Goal: Connect with others: Connect with others

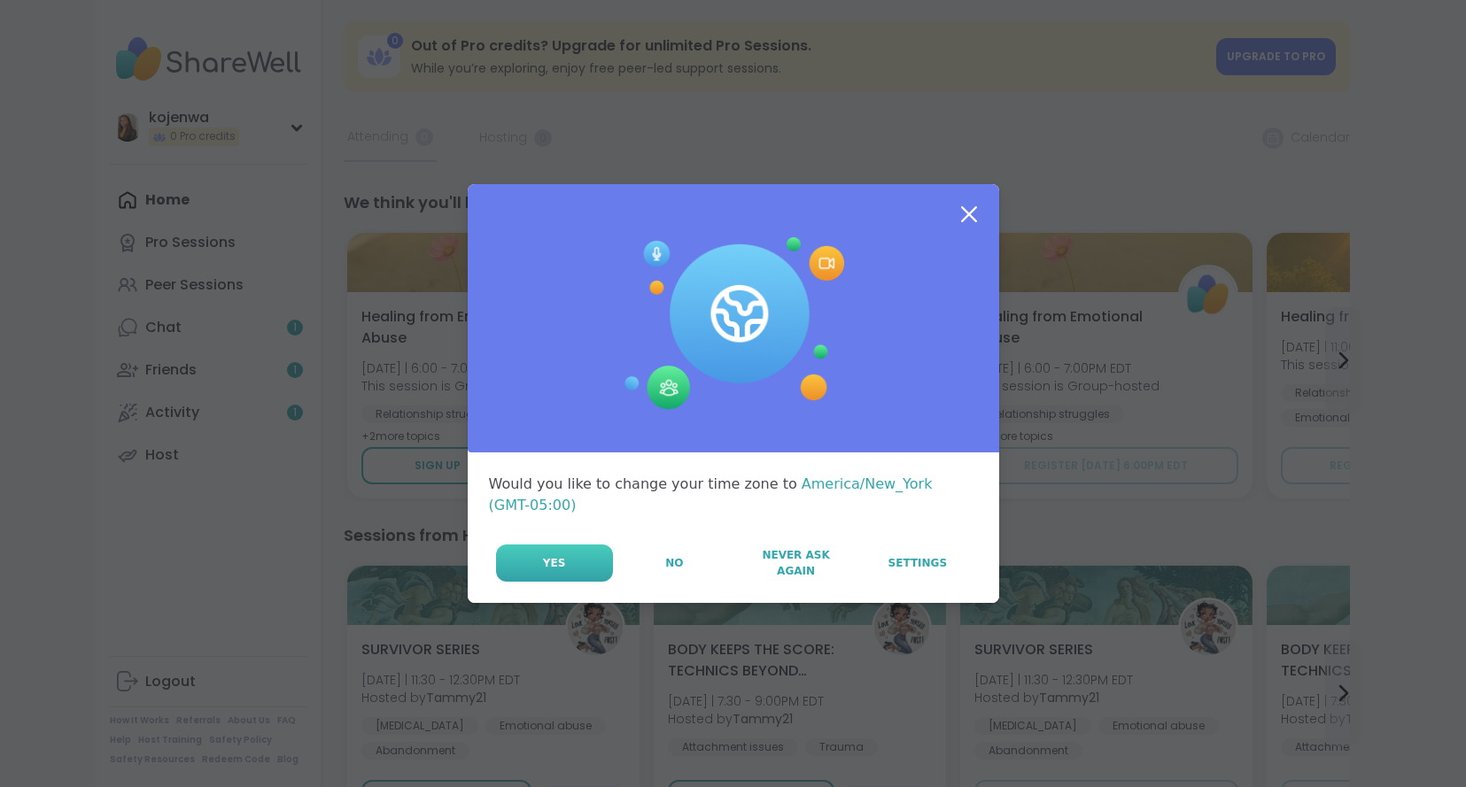
click at [554, 555] on span "Yes" at bounding box center [554, 563] width 23 height 16
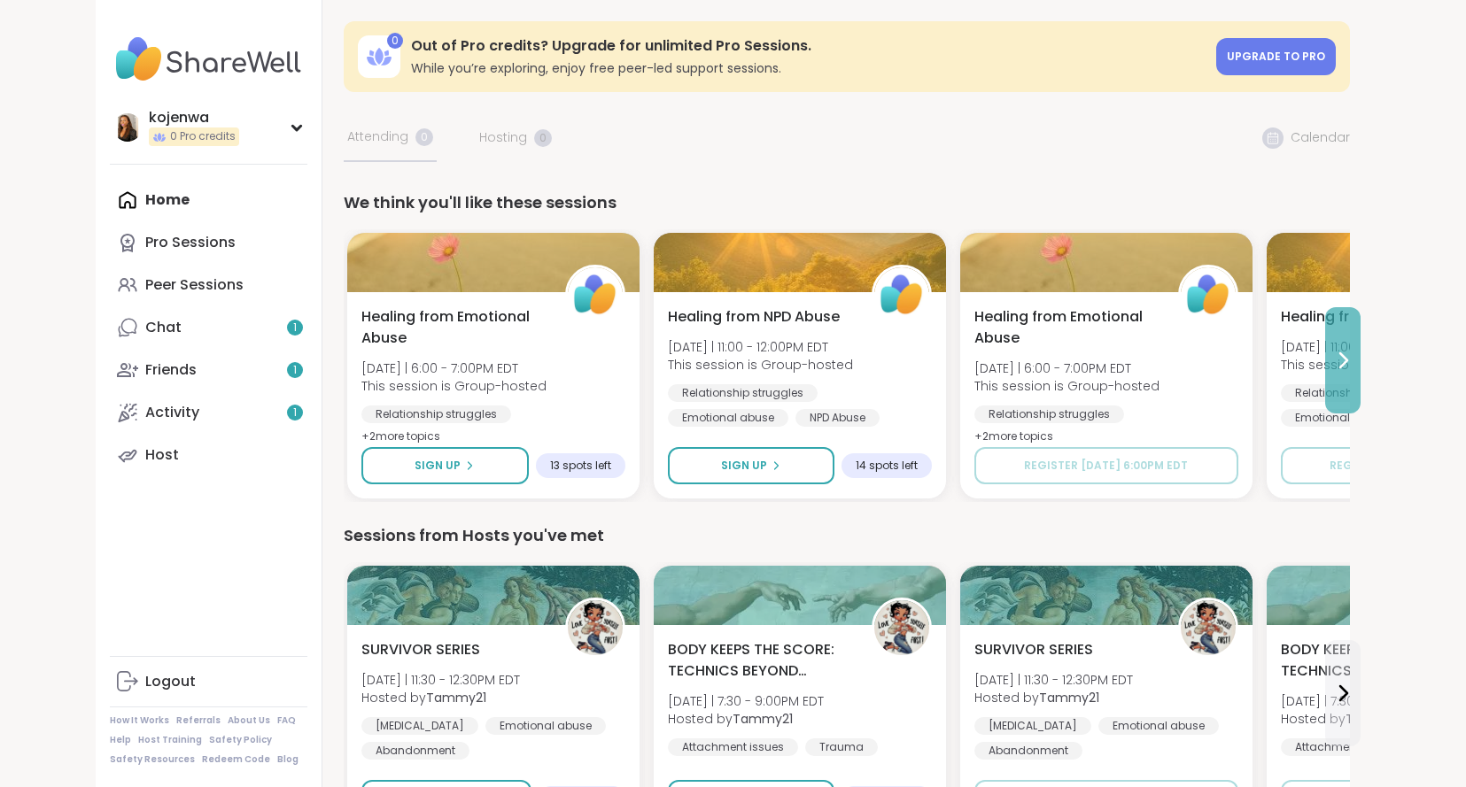
click at [1336, 353] on icon at bounding box center [1342, 360] width 21 height 21
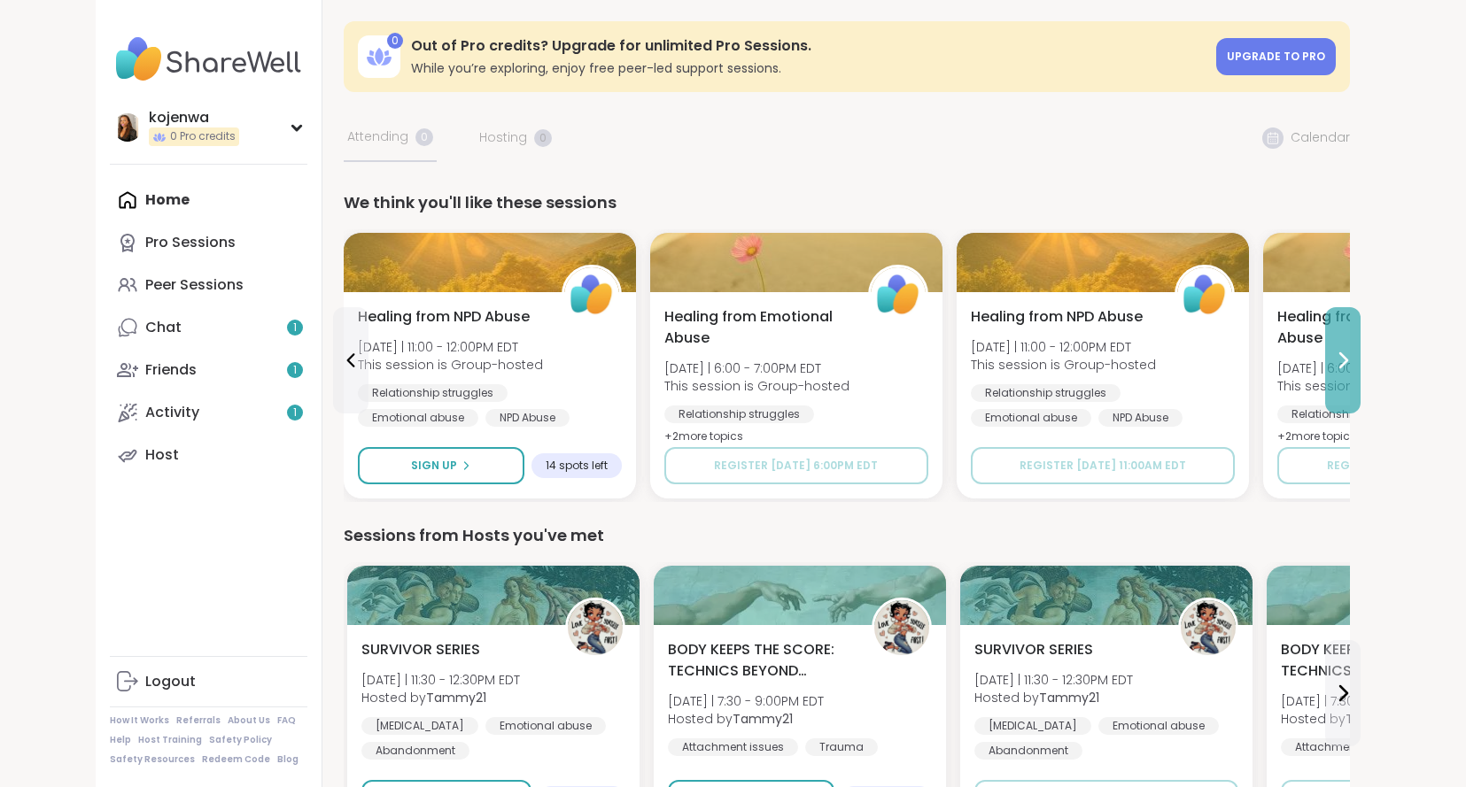
click at [1337, 361] on icon at bounding box center [1342, 360] width 21 height 21
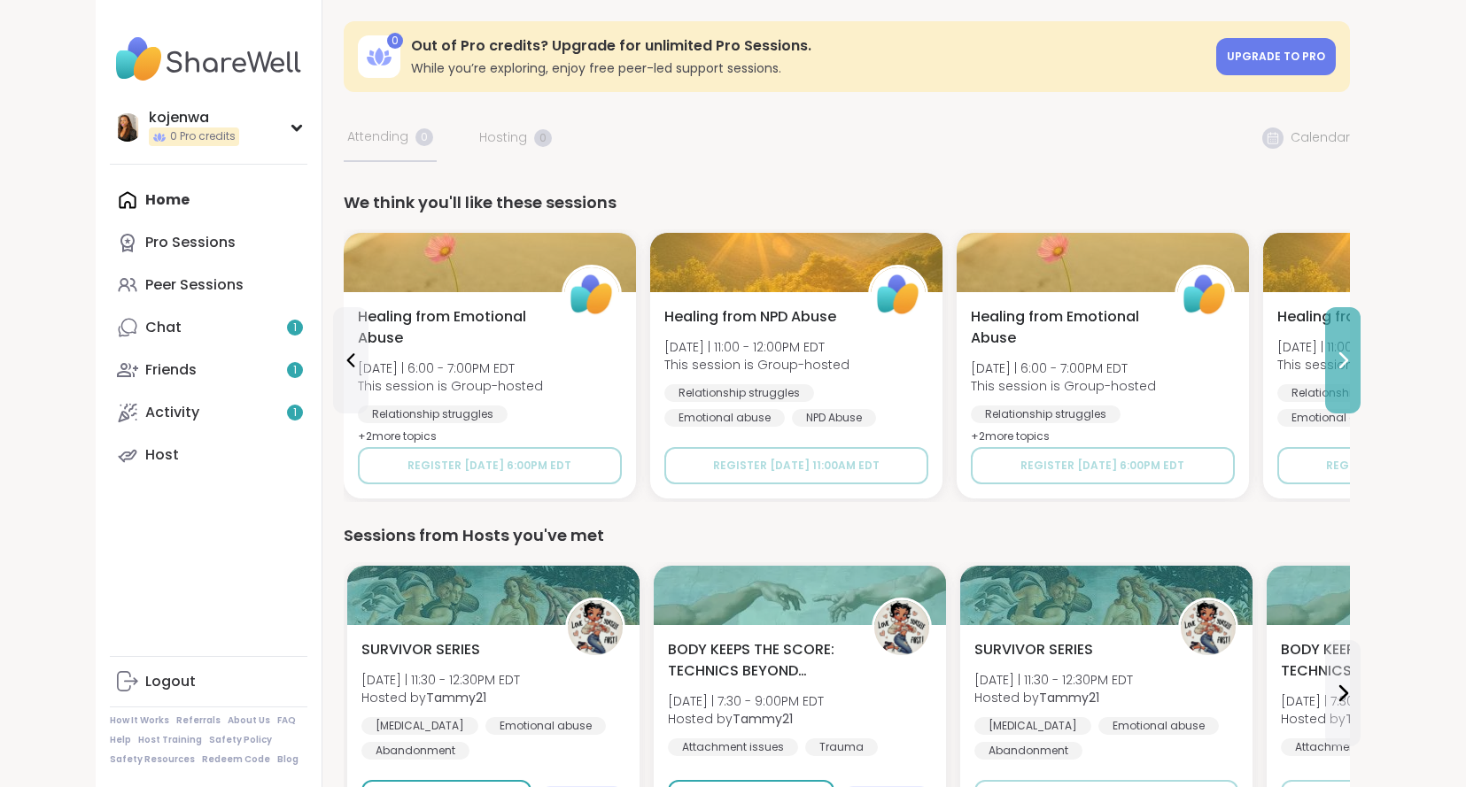
click at [1338, 362] on icon at bounding box center [1342, 360] width 21 height 21
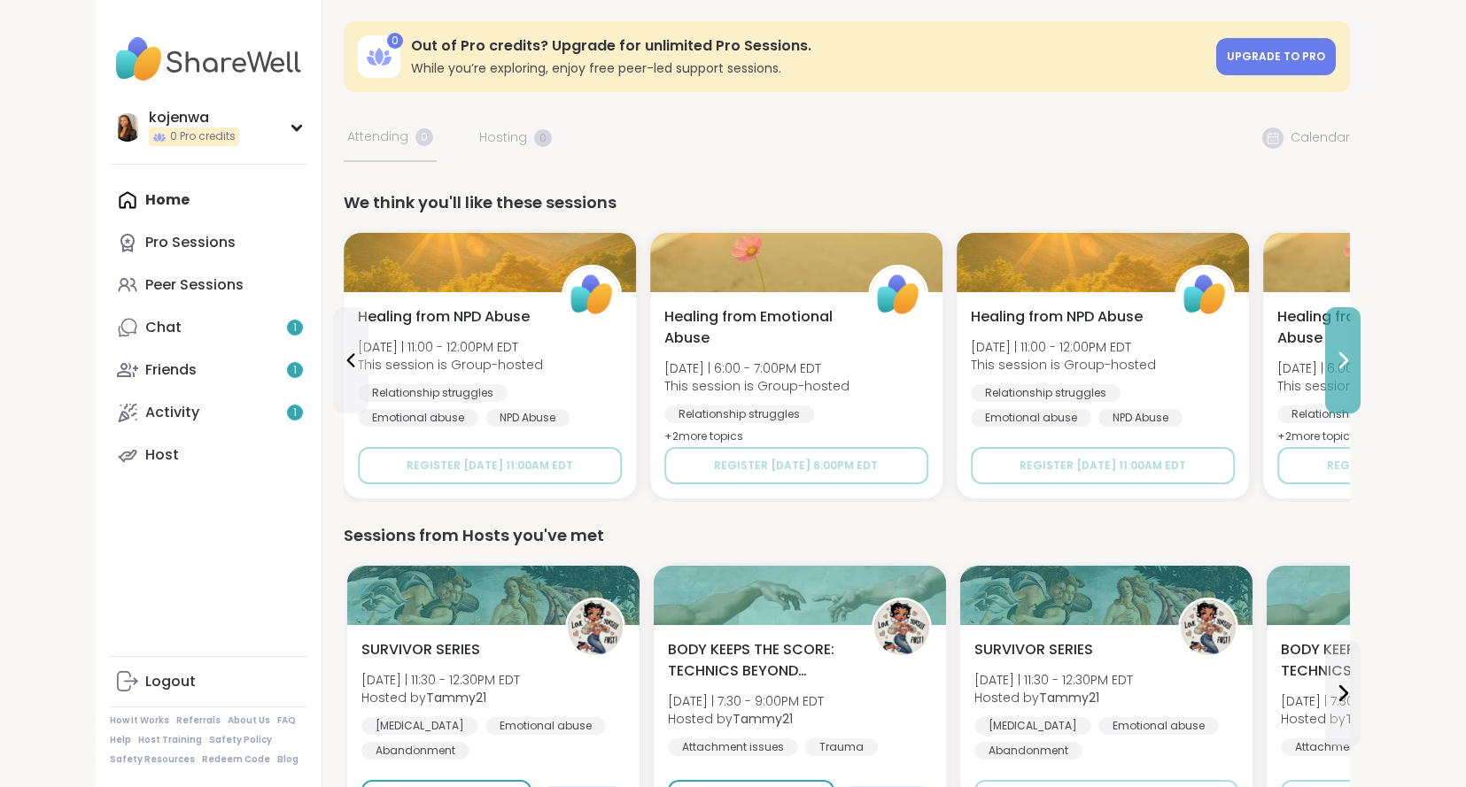
click at [1338, 363] on icon at bounding box center [1342, 360] width 21 height 21
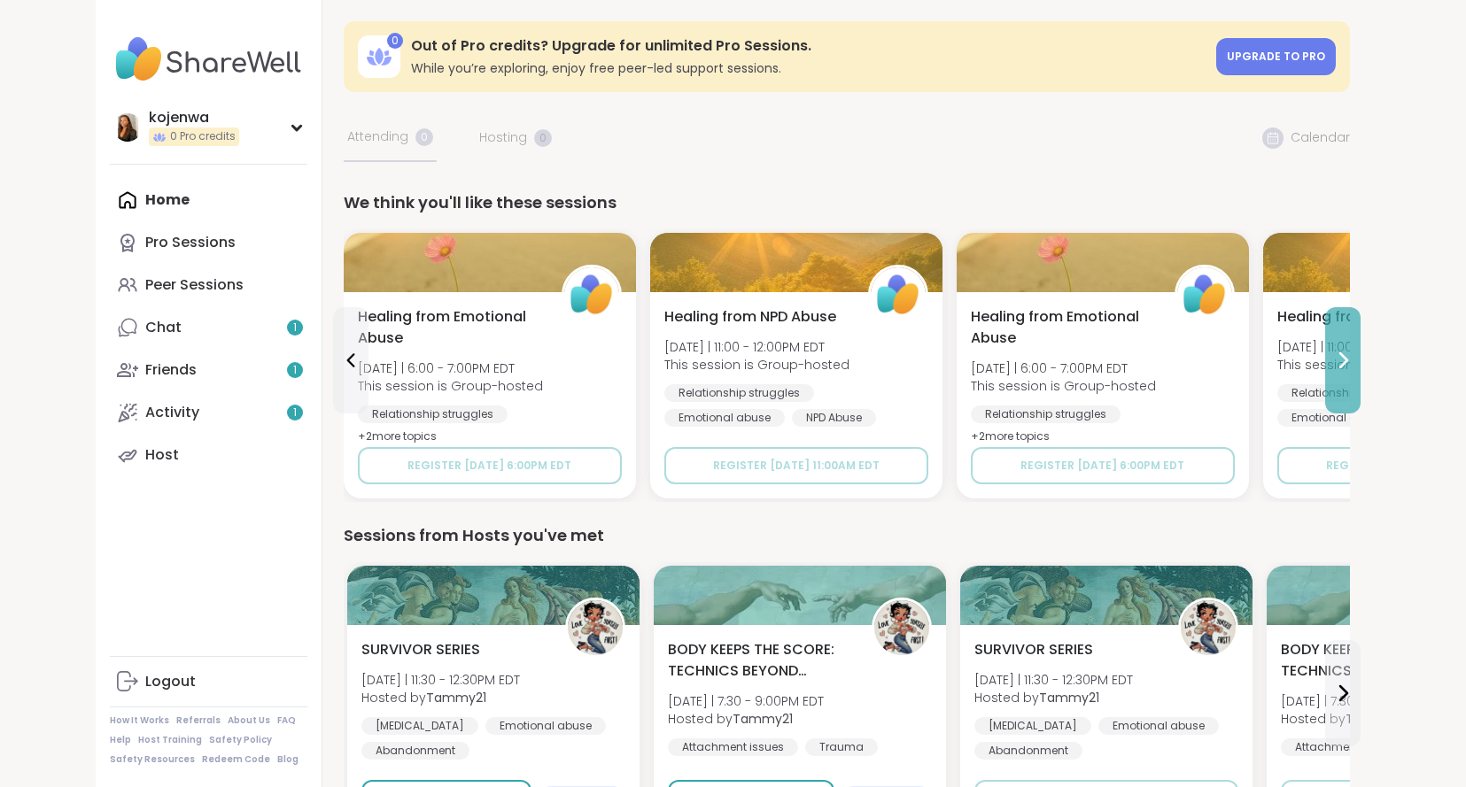
click at [1338, 365] on icon at bounding box center [1342, 360] width 21 height 21
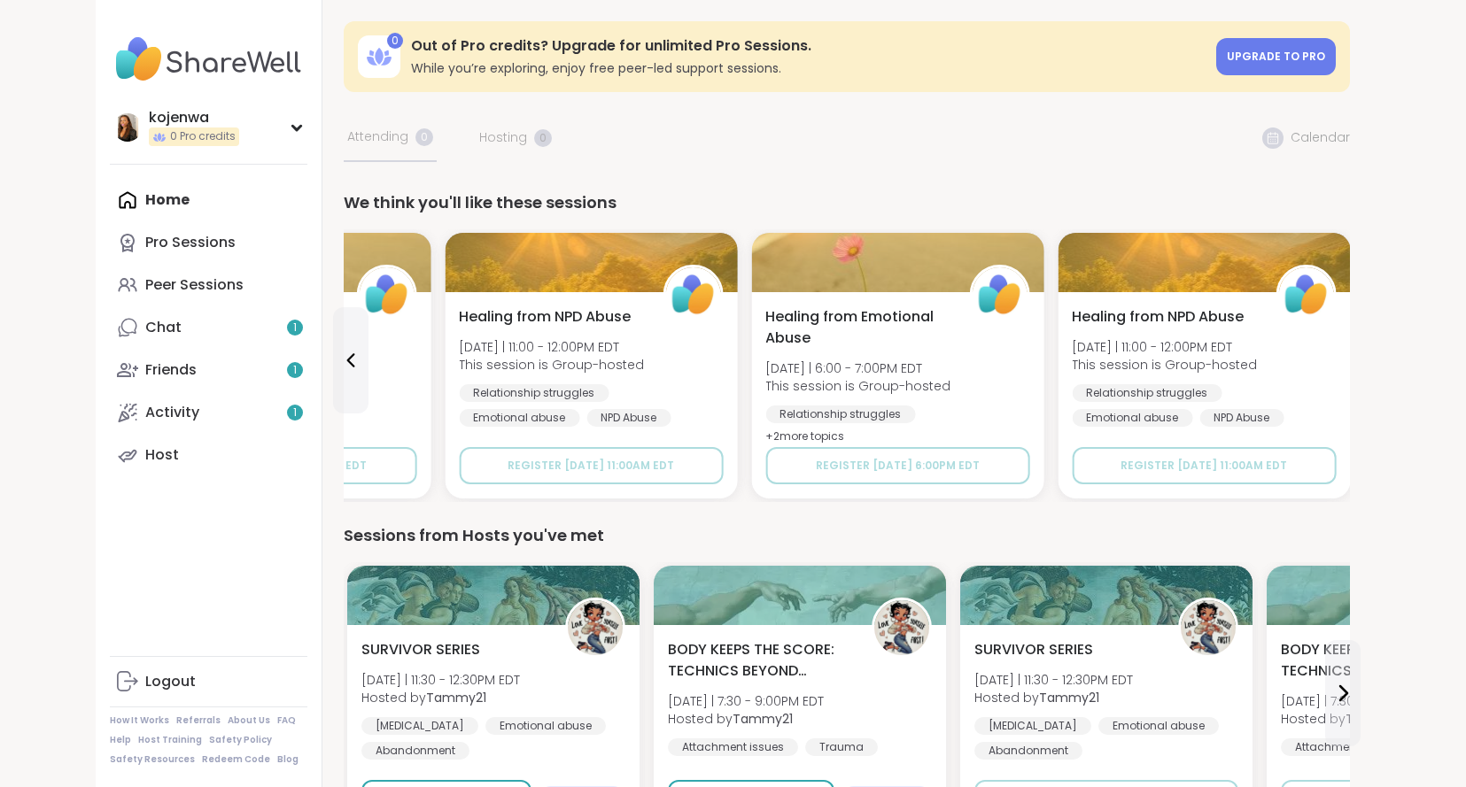
click at [1336, 365] on div "Healing from NPD Abuse [DATE] | 11:00 - 12:00PM EDT This session is Group-hoste…" at bounding box center [1204, 366] width 264 height 120
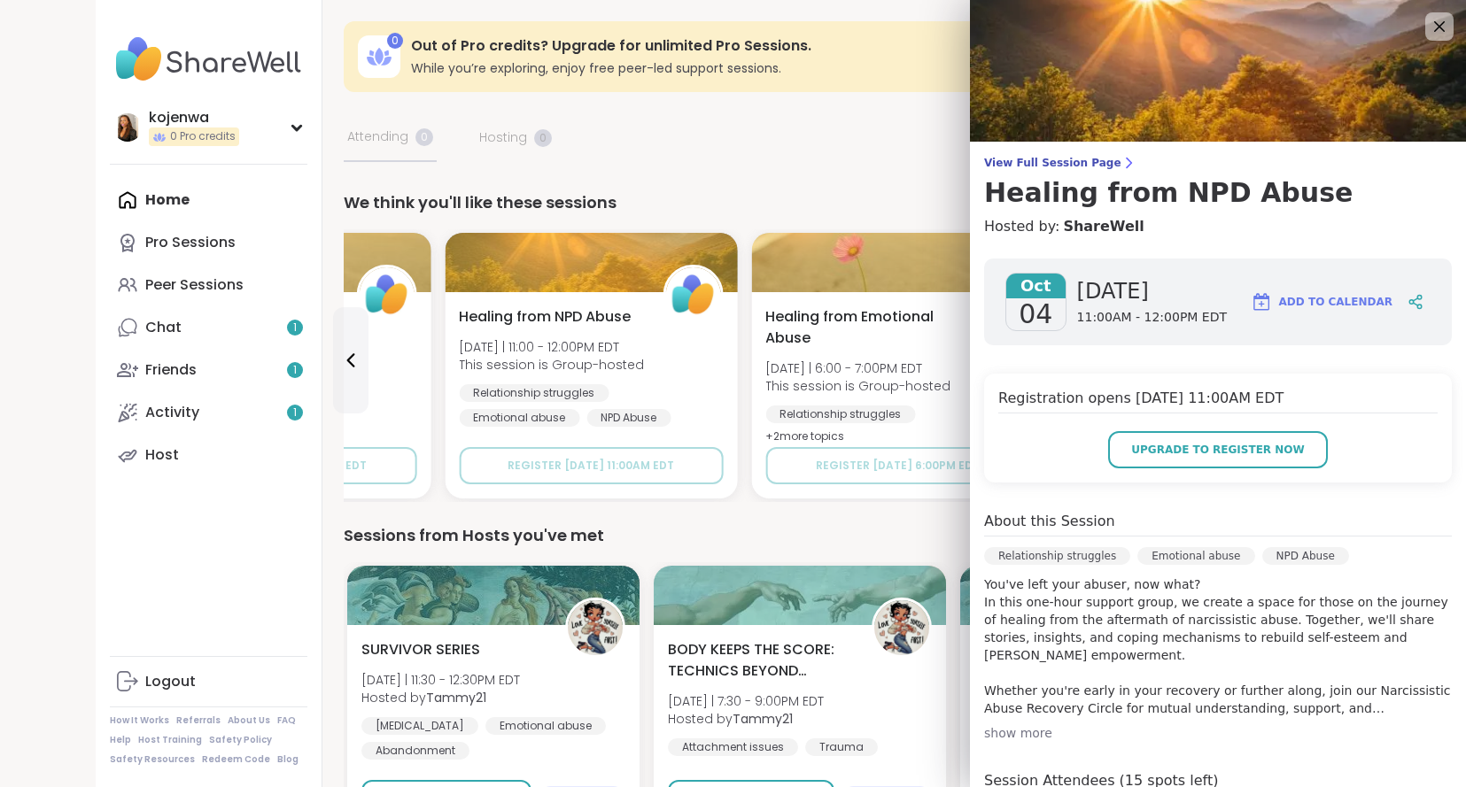
click at [834, 205] on div "We think you'll like these sessions" at bounding box center [847, 202] width 1006 height 25
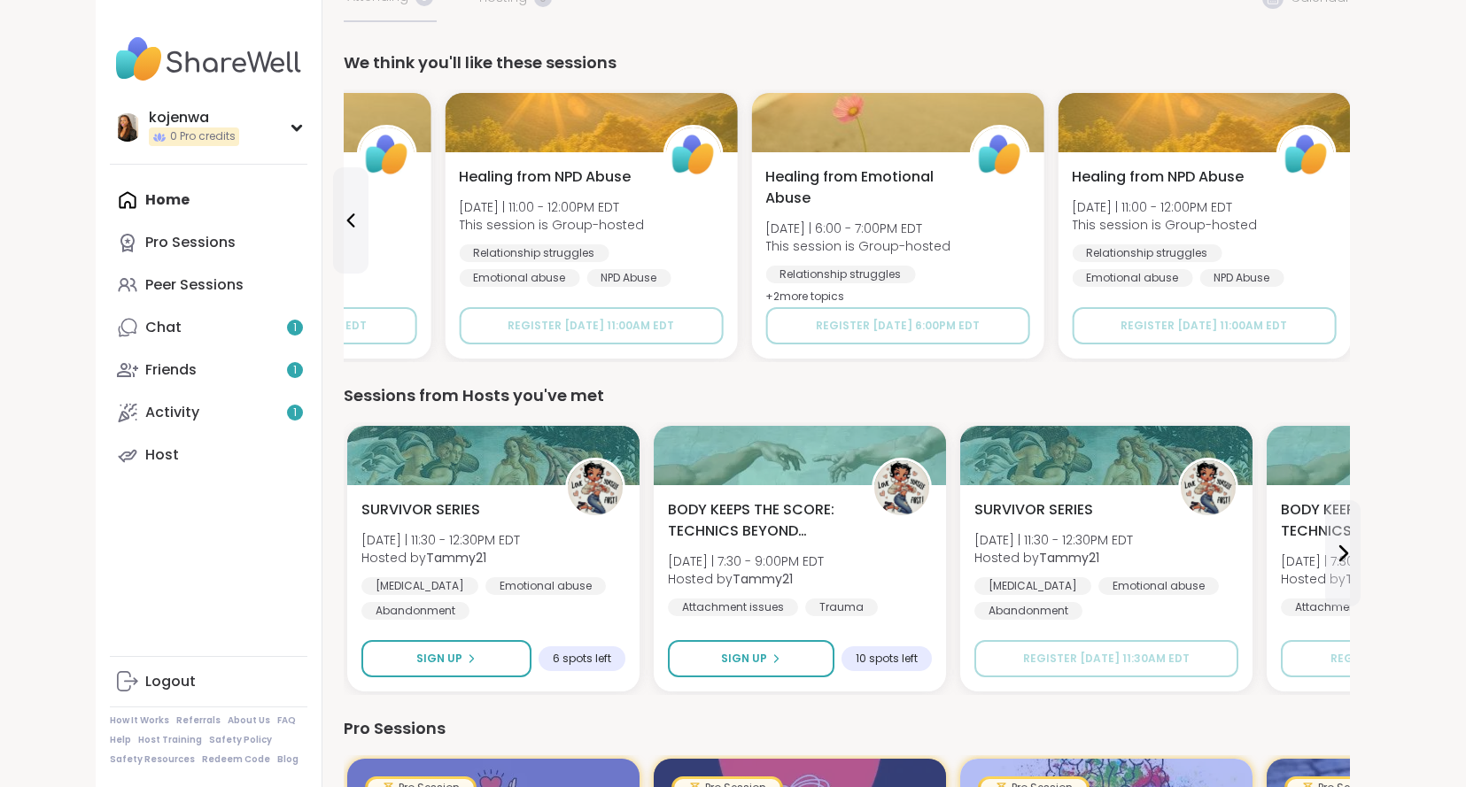
scroll to position [142, 0]
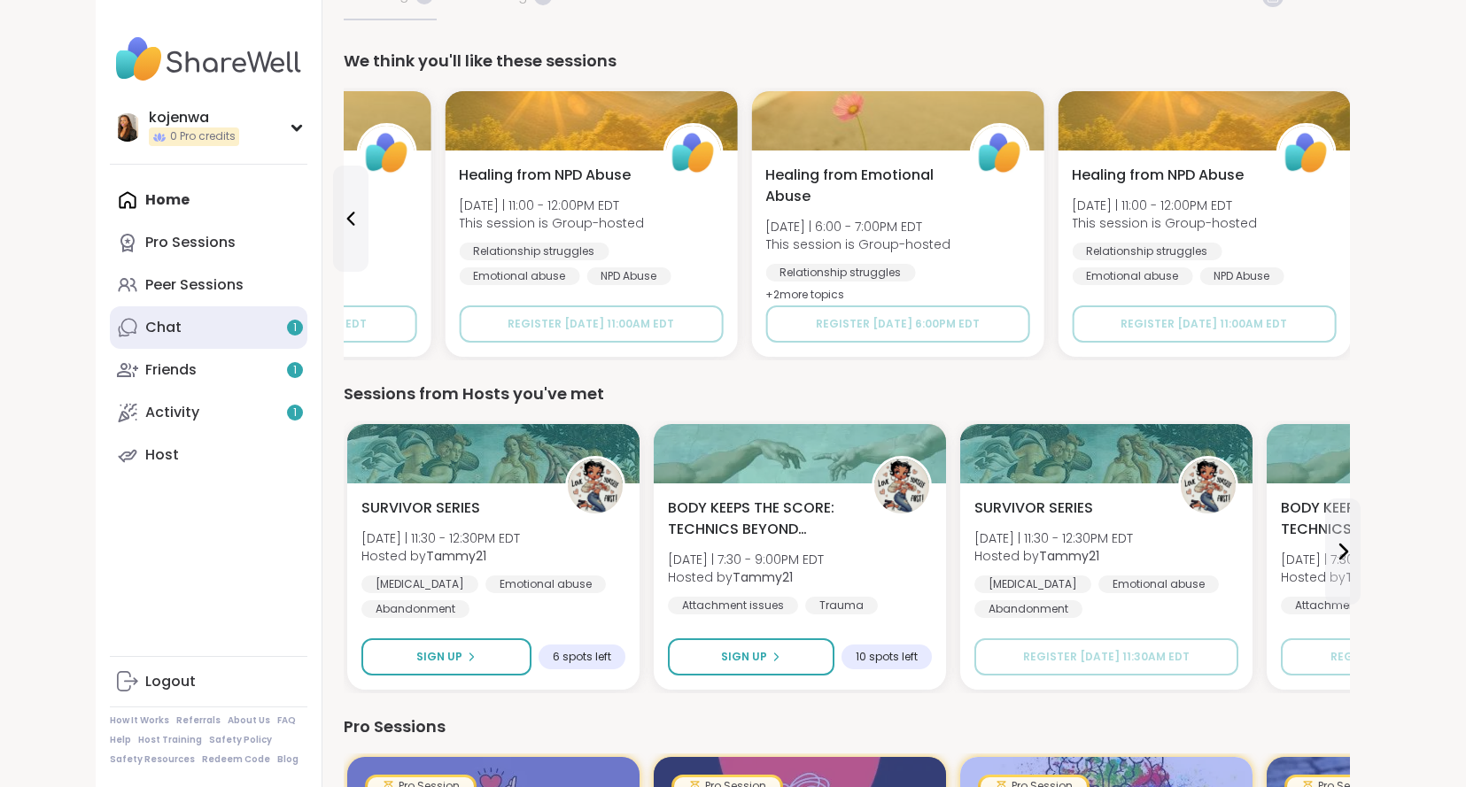
click at [150, 320] on div "Chat 1" at bounding box center [163, 327] width 36 height 19
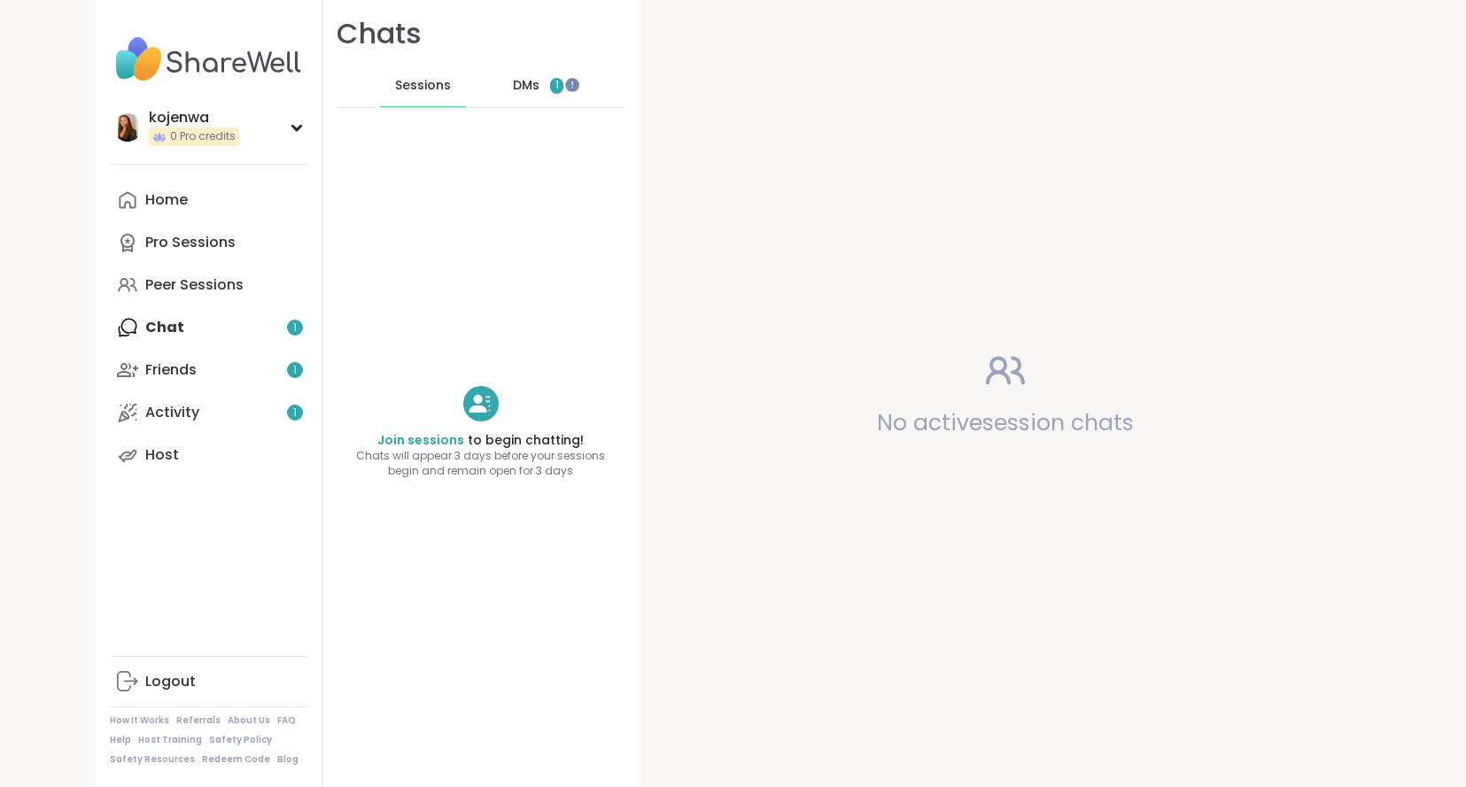
click at [535, 83] on span "DMs" at bounding box center [526, 86] width 27 height 18
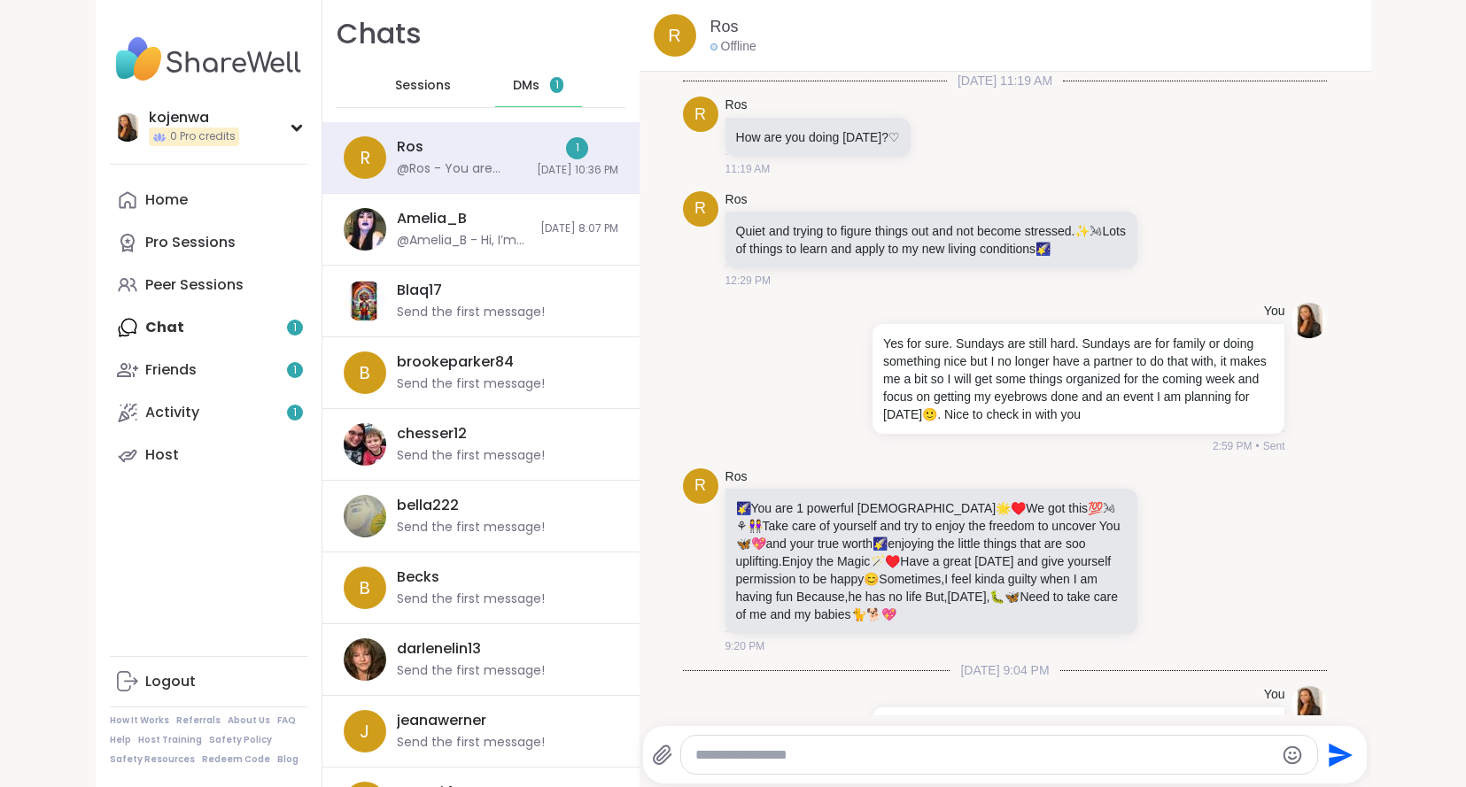
scroll to position [312, 0]
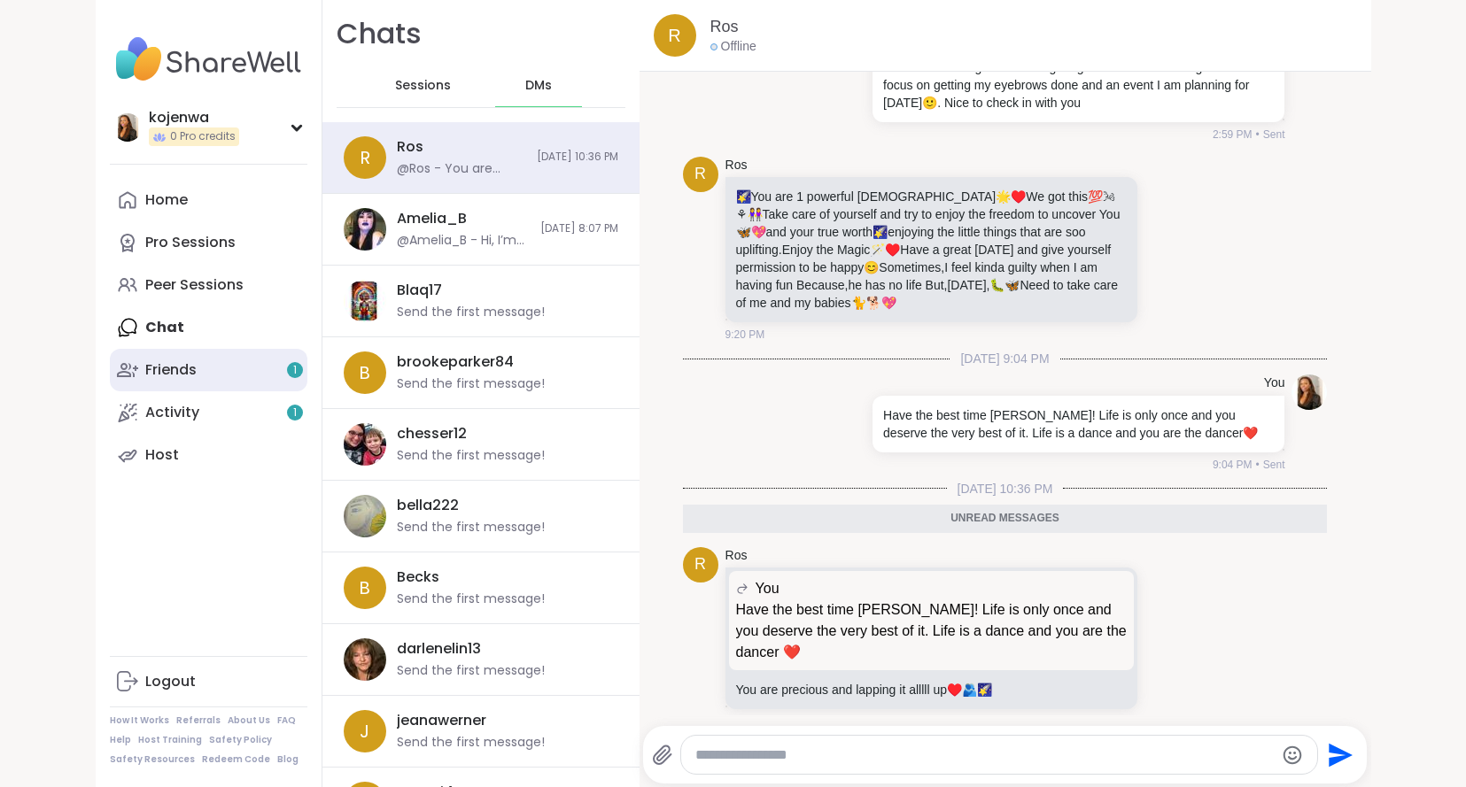
click at [183, 376] on div "Friends 1" at bounding box center [170, 370] width 51 height 19
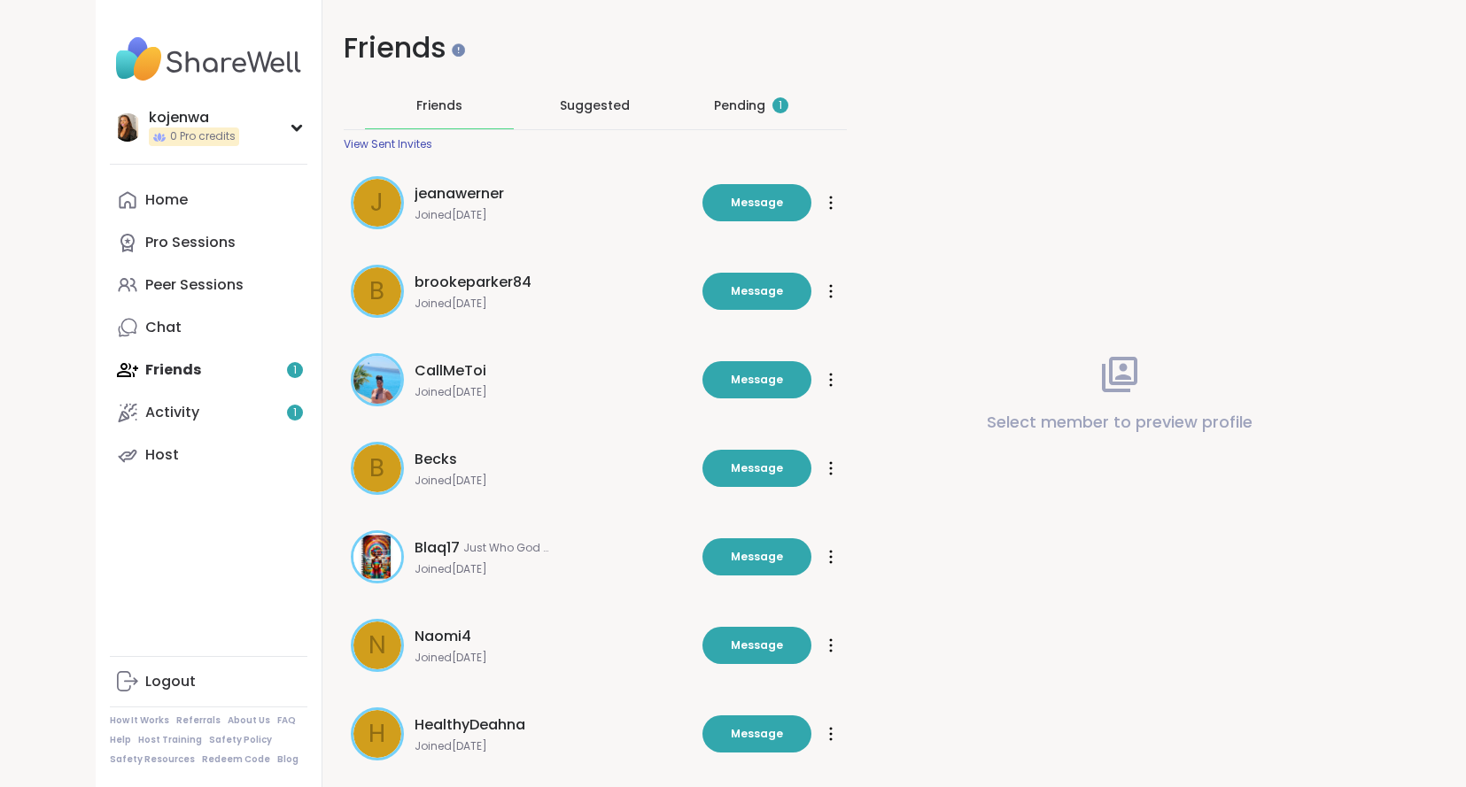
click at [771, 105] on div "Pending 1" at bounding box center [751, 106] width 74 height 18
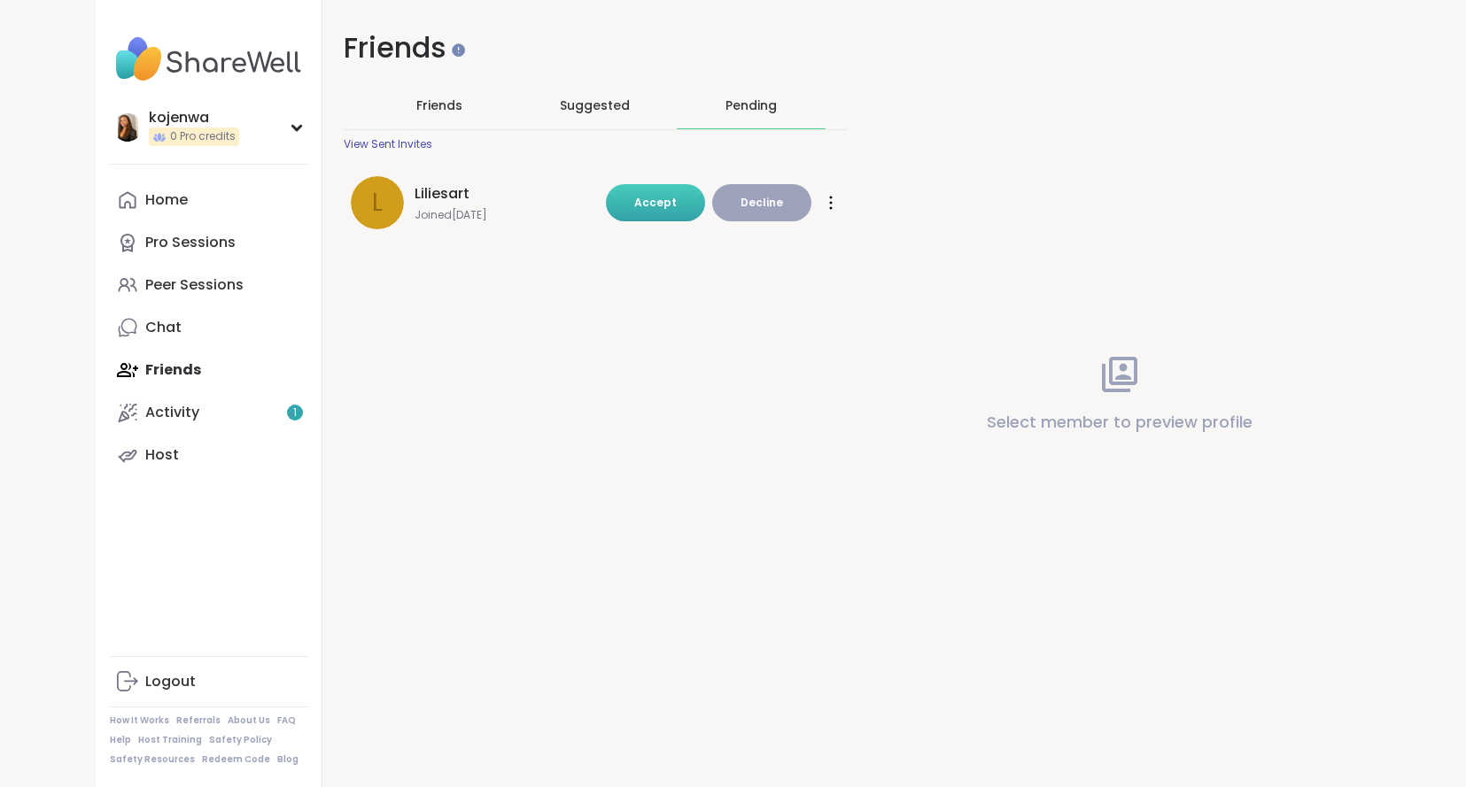
click at [668, 212] on button "Accept" at bounding box center [655, 202] width 99 height 37
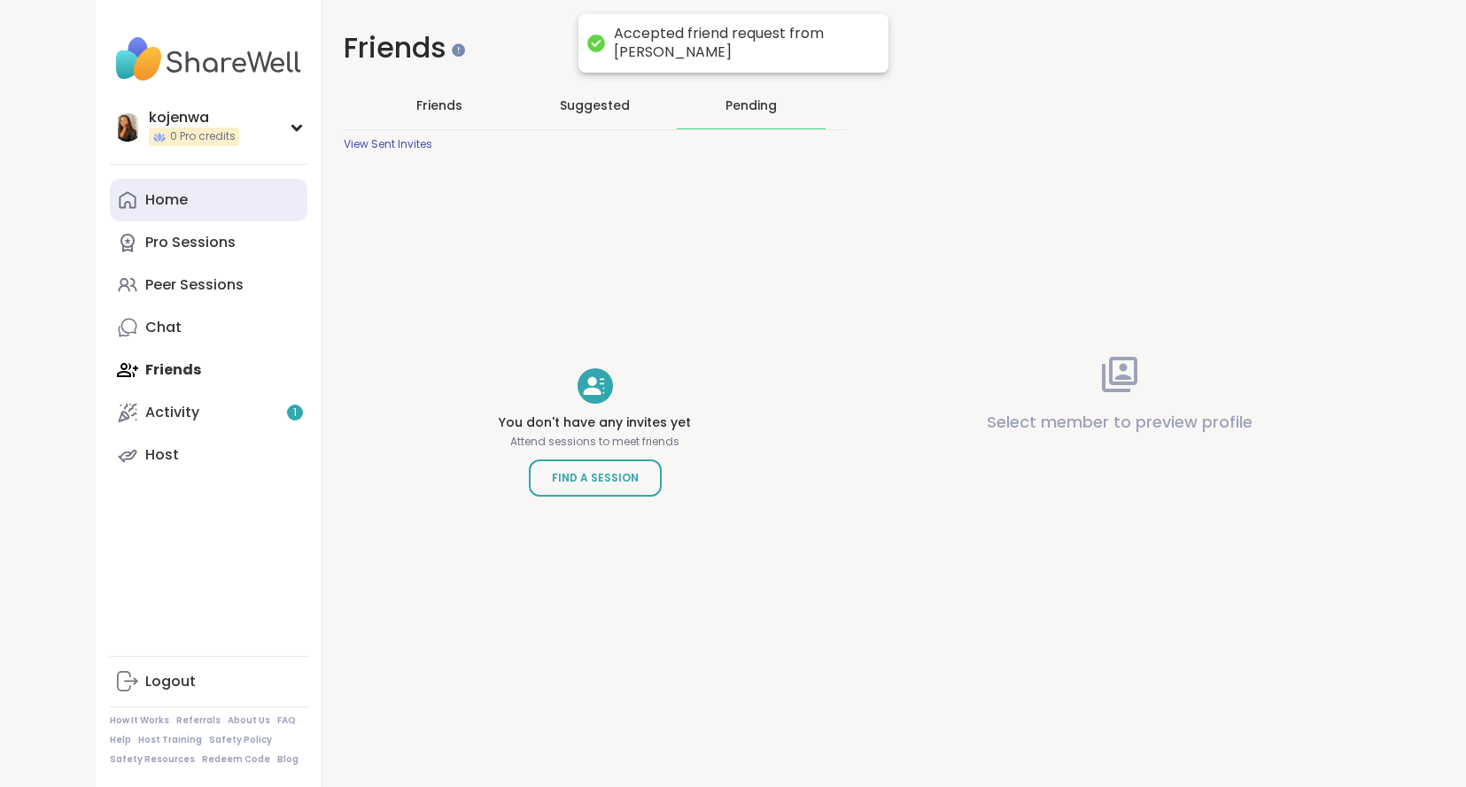
click at [182, 213] on link "Home" at bounding box center [209, 200] width 198 height 43
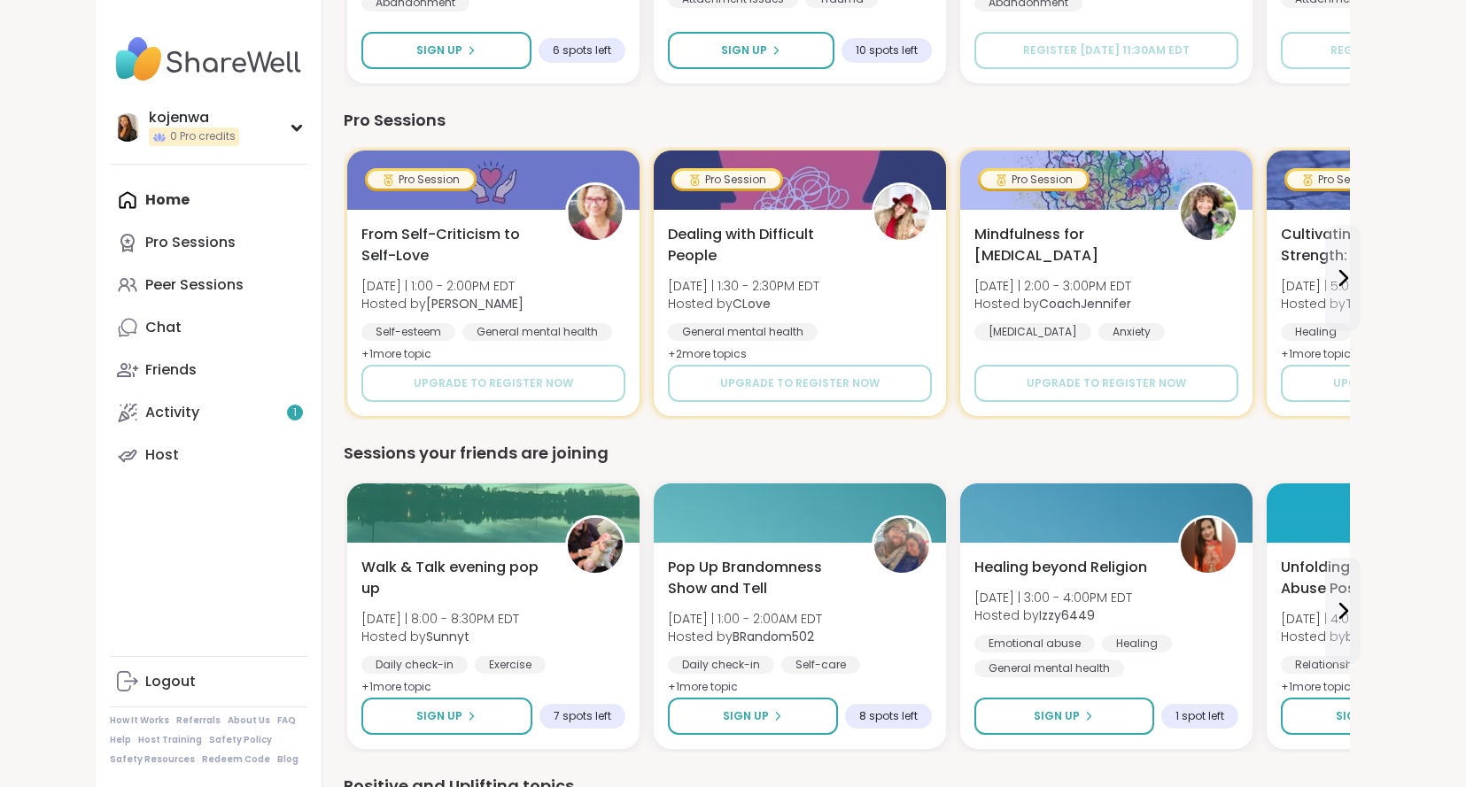
scroll to position [752, 0]
